Goal: Transaction & Acquisition: Purchase product/service

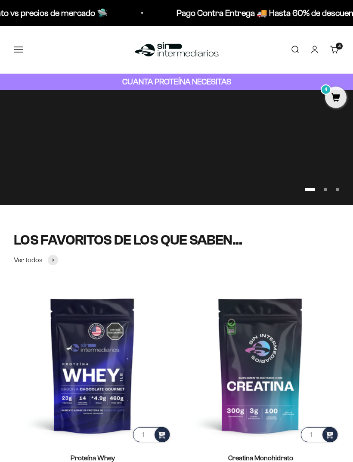
click at [338, 46] on span "4" at bounding box center [339, 46] width 2 height 4
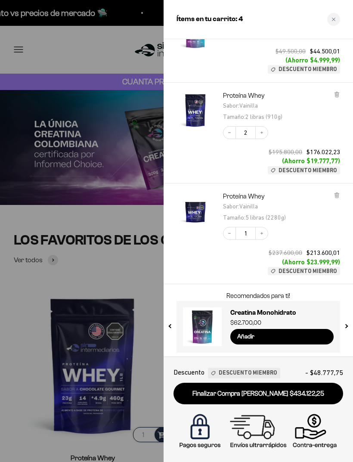
scroll to position [66, 0]
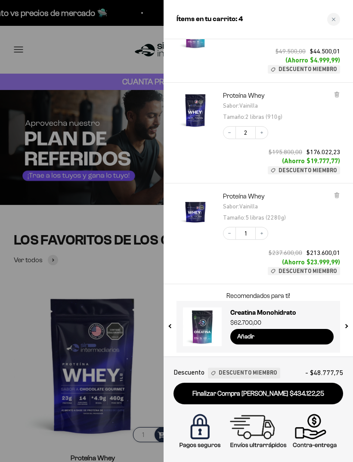
click at [265, 129] on button "Increase quantity" at bounding box center [261, 132] width 13 height 13
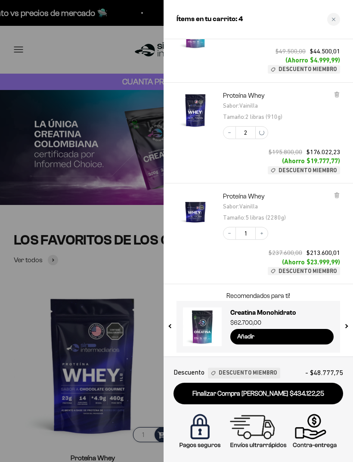
scroll to position [0, 0]
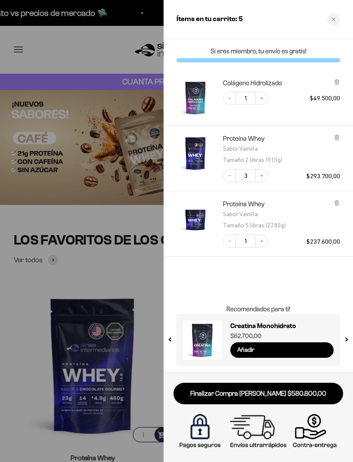
click at [287, 400] on link "Finalizar Compra [PERSON_NAME] $580.800,00" at bounding box center [257, 393] width 169 height 22
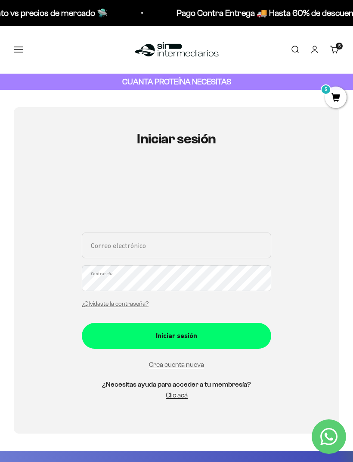
type input "[EMAIL_ADDRESS][DOMAIN_NAME]"
click at [176, 335] on button "Iniciar sesión" at bounding box center [176, 336] width 189 height 26
click at [221, 340] on button "Iniciar sesión" at bounding box center [176, 336] width 189 height 26
click at [176, 335] on button "Iniciar sesión" at bounding box center [176, 336] width 189 height 26
